Goal: Task Accomplishment & Management: Use online tool/utility

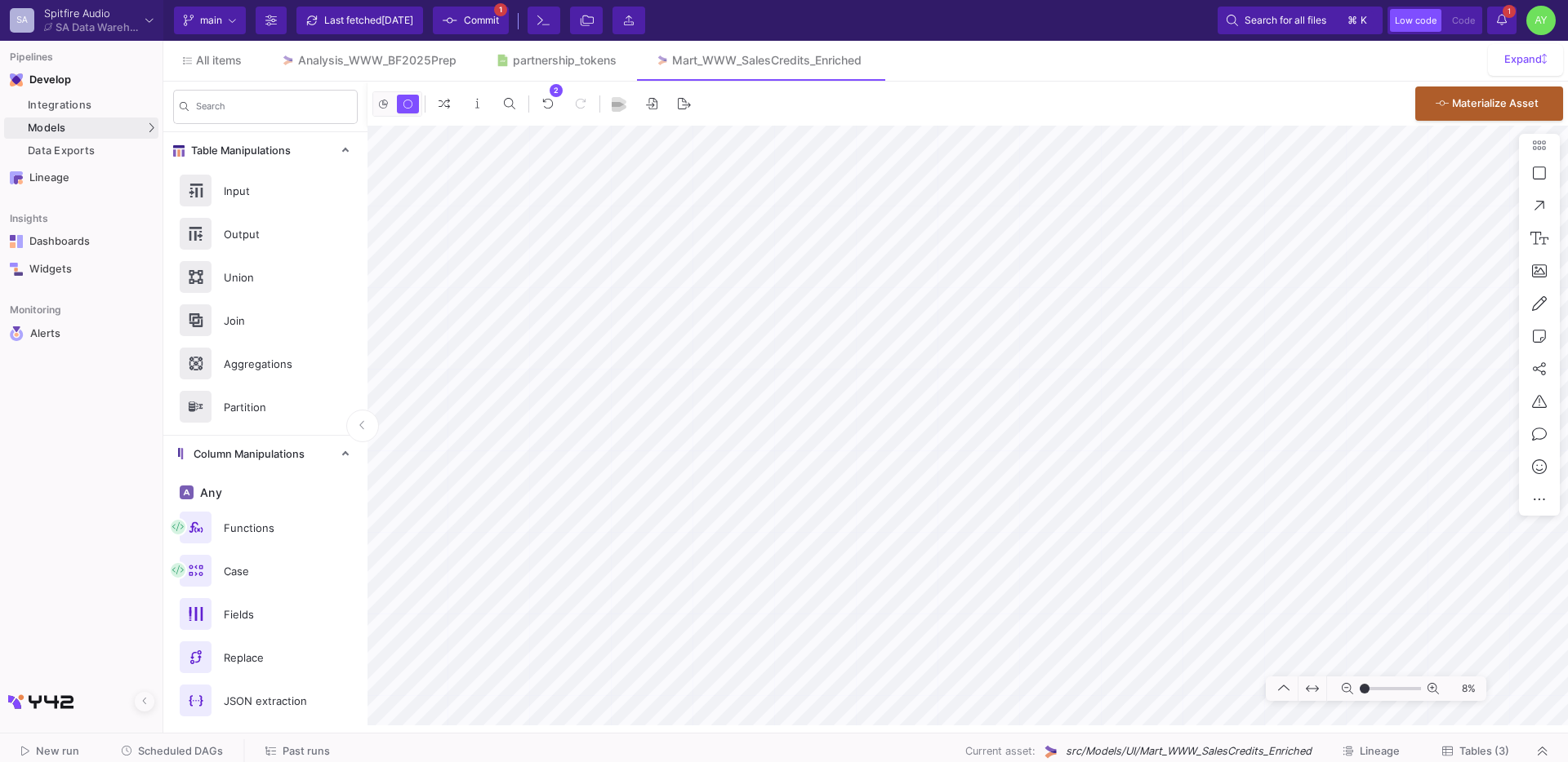
click at [171, 752] on span "Scheduled DAGs" at bounding box center [181, 751] width 85 height 12
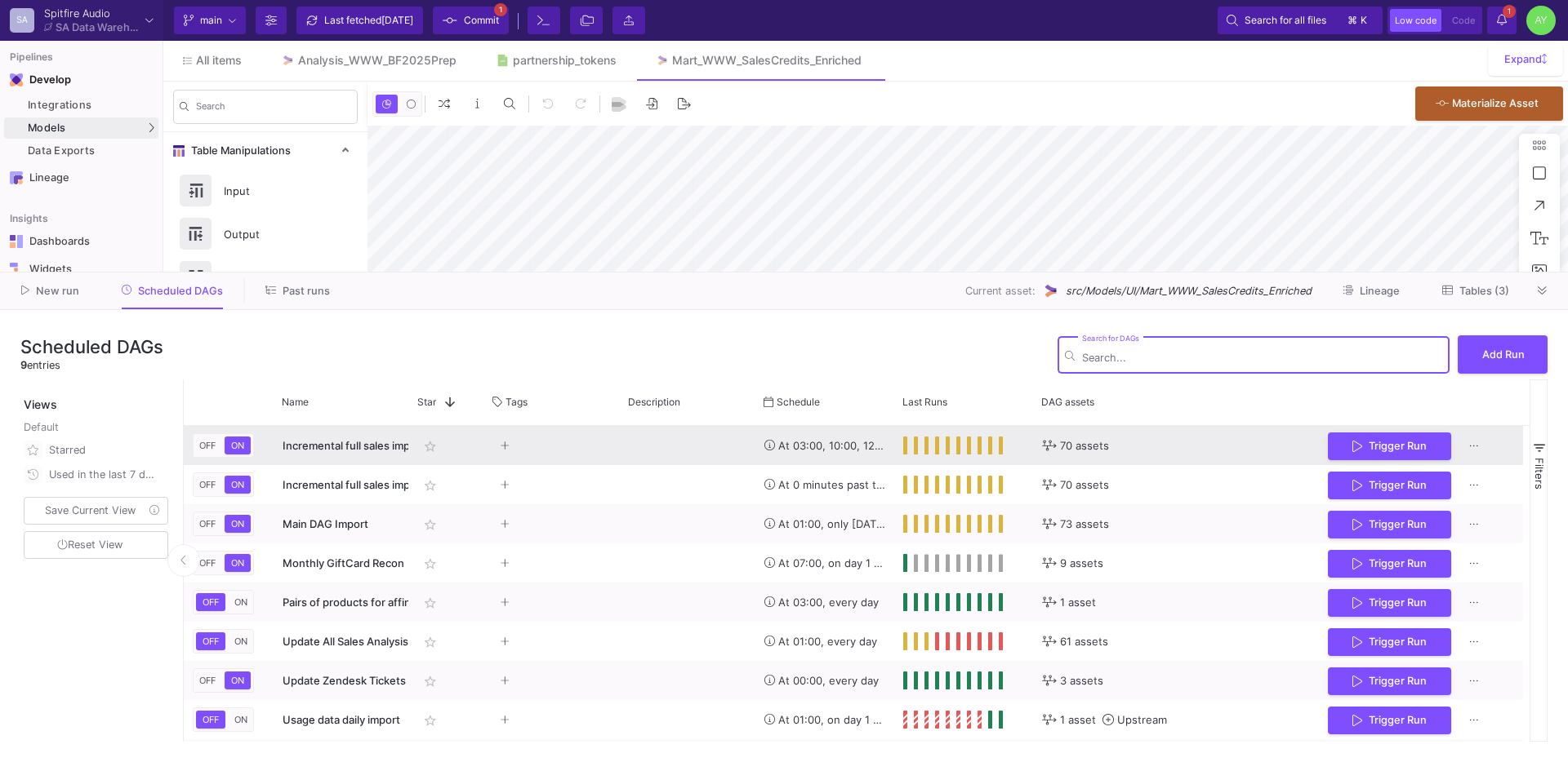
click at [1510, 443] on div "Trigger Run" at bounding box center [1421, 445] width 205 height 39
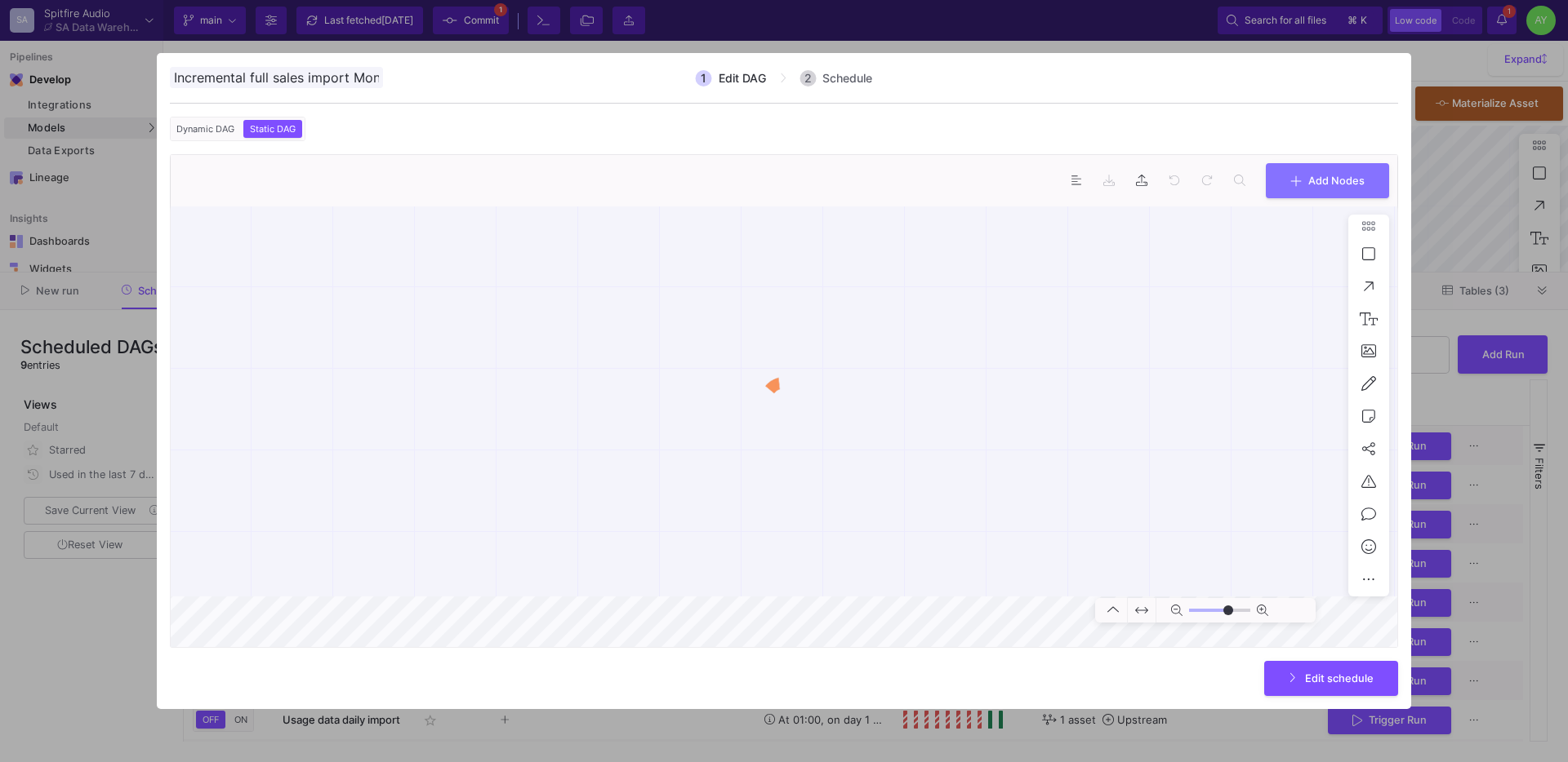
scroll to position [0, 149]
type input "-50"
type input "0"
click at [1469, 187] on div at bounding box center [784, 381] width 1568 height 762
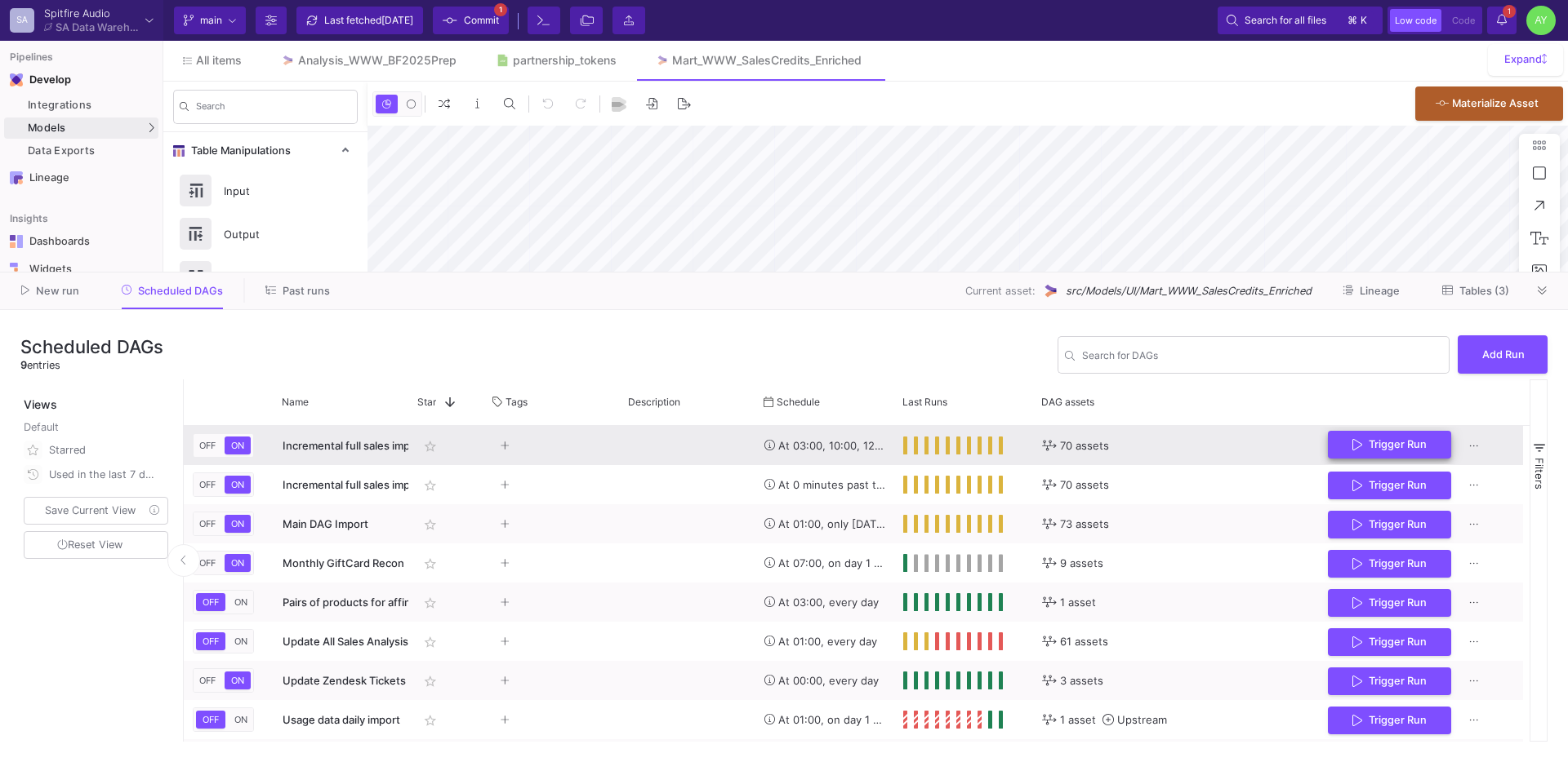
click at [1361, 447] on icon "Press SPACE to select this row." at bounding box center [1356, 444] width 10 height 13
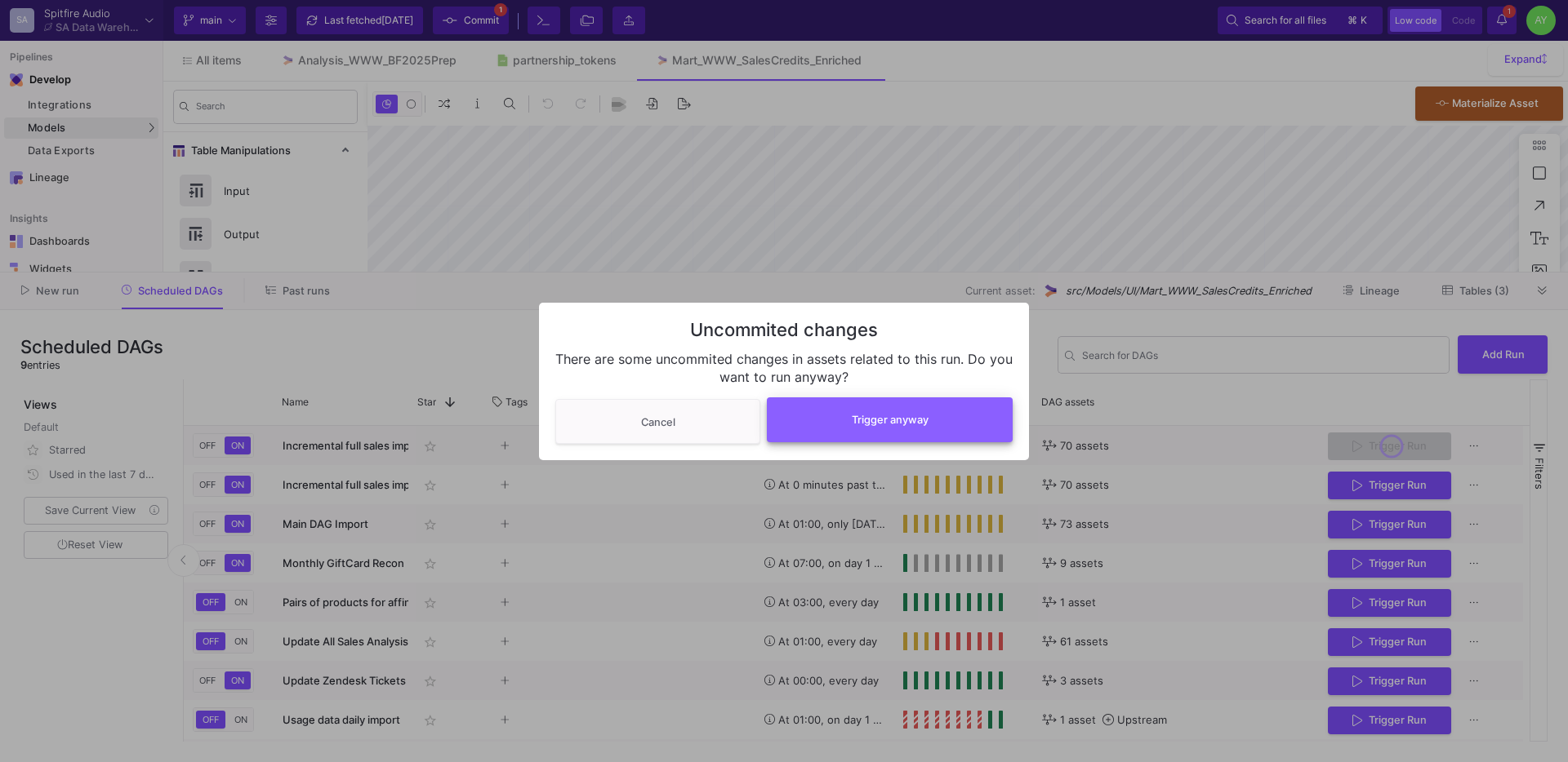
click at [909, 408] on button "Trigger anyway" at bounding box center [890, 419] width 246 height 45
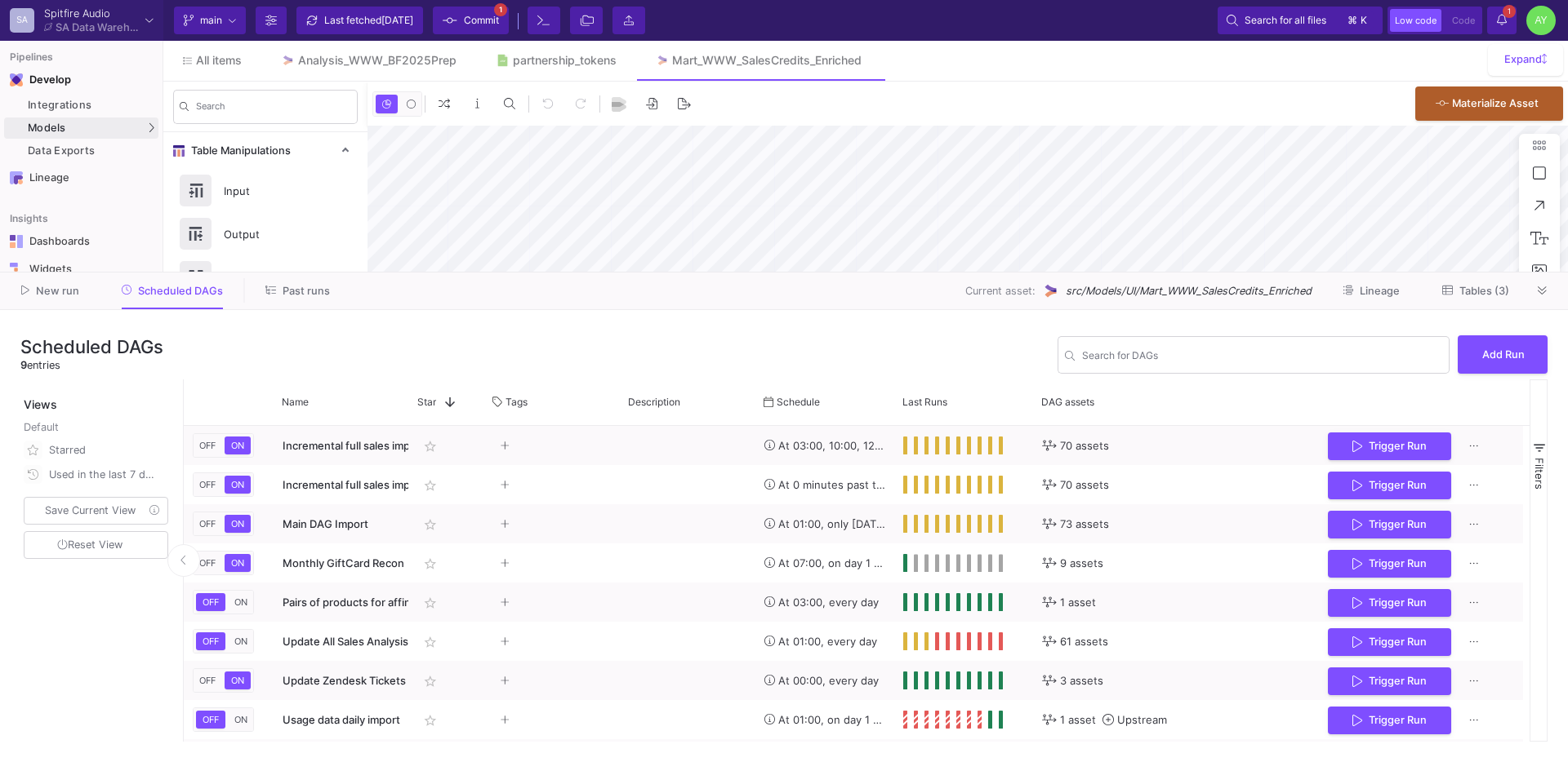
click at [284, 298] on button "Past runs" at bounding box center [297, 291] width 104 height 26
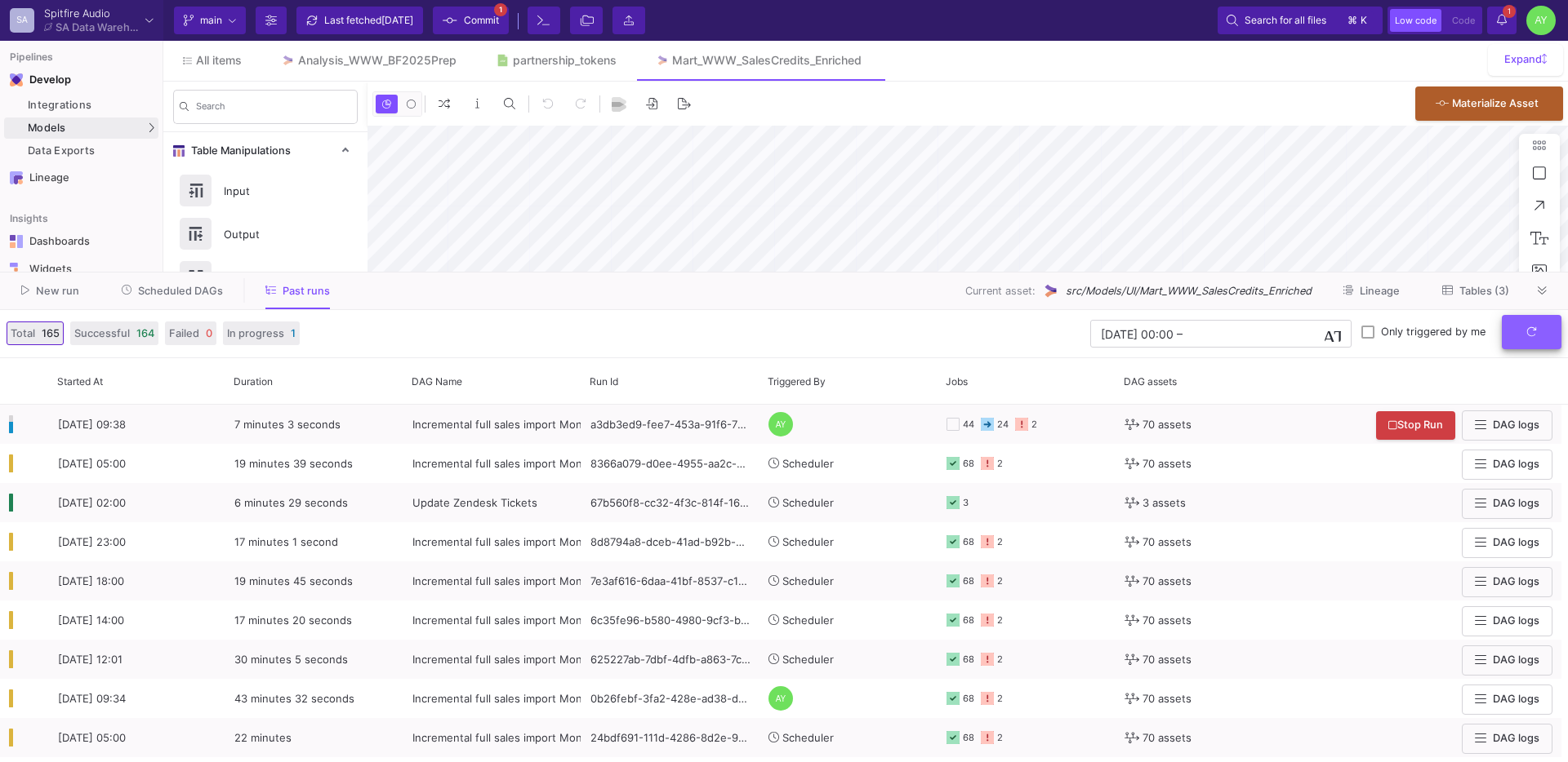
click at [1547, 347] on button "submit" at bounding box center [1531, 333] width 59 height 35
click at [1526, 331] on icon "submit" at bounding box center [1532, 332] width 11 height 11
click at [1530, 341] on button "submit" at bounding box center [1531, 333] width 59 height 35
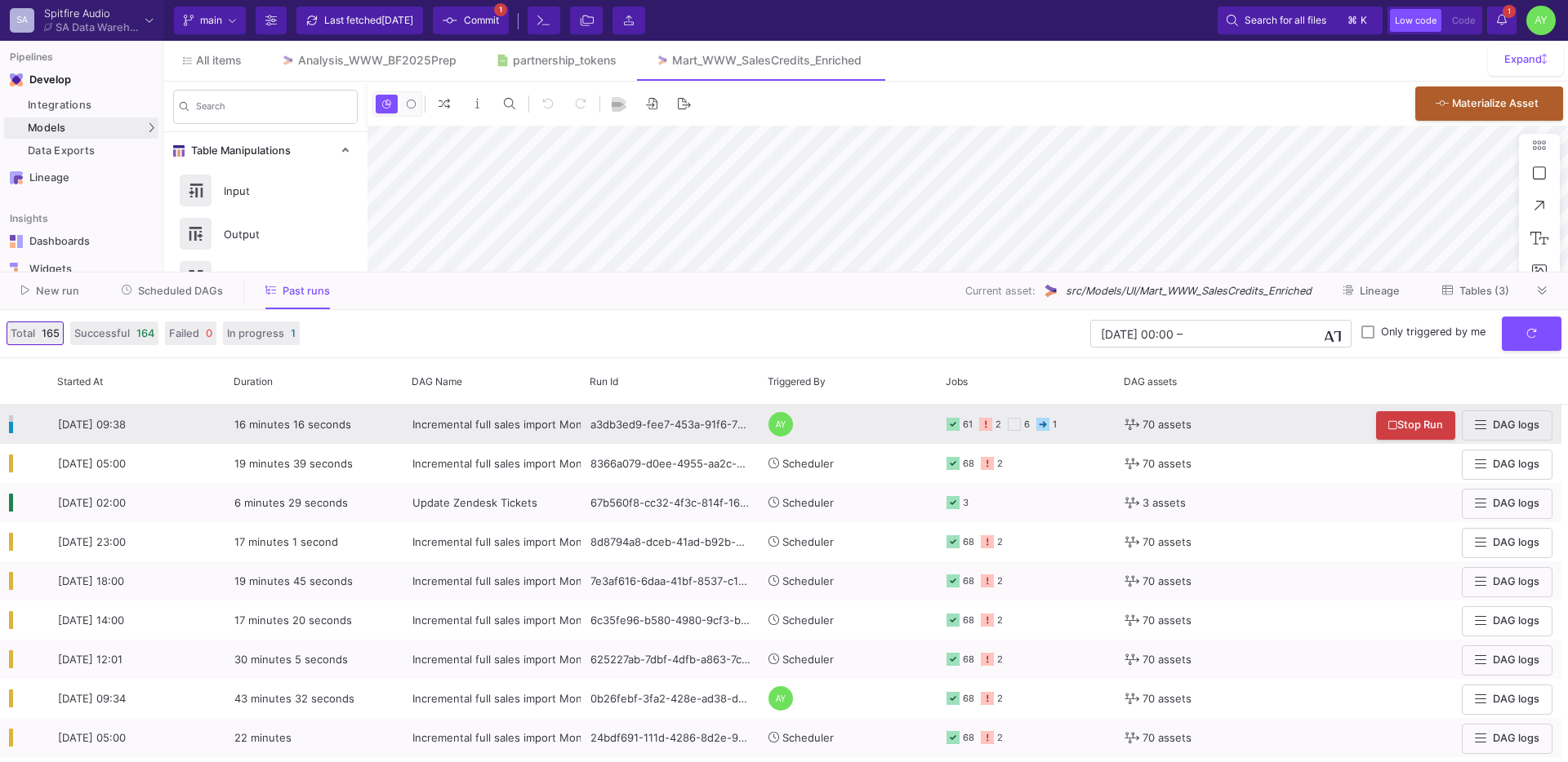
click at [662, 429] on div "a3db3ed9-fee7-453a-91f6-77ab612c9fbb" at bounding box center [670, 424] width 178 height 39
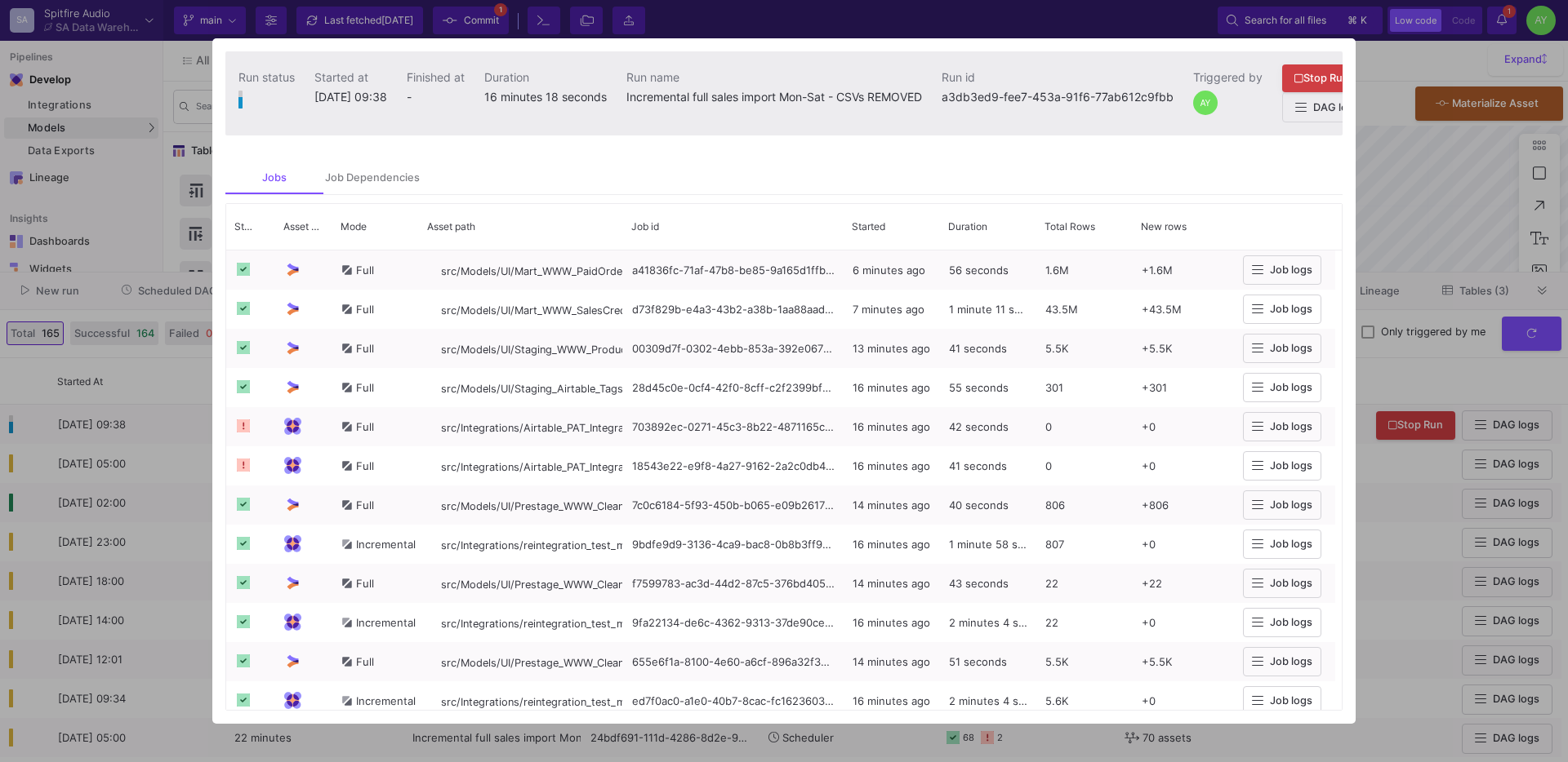
click at [172, 455] on div at bounding box center [784, 381] width 1568 height 762
